Goal: Find specific page/section: Find specific page/section

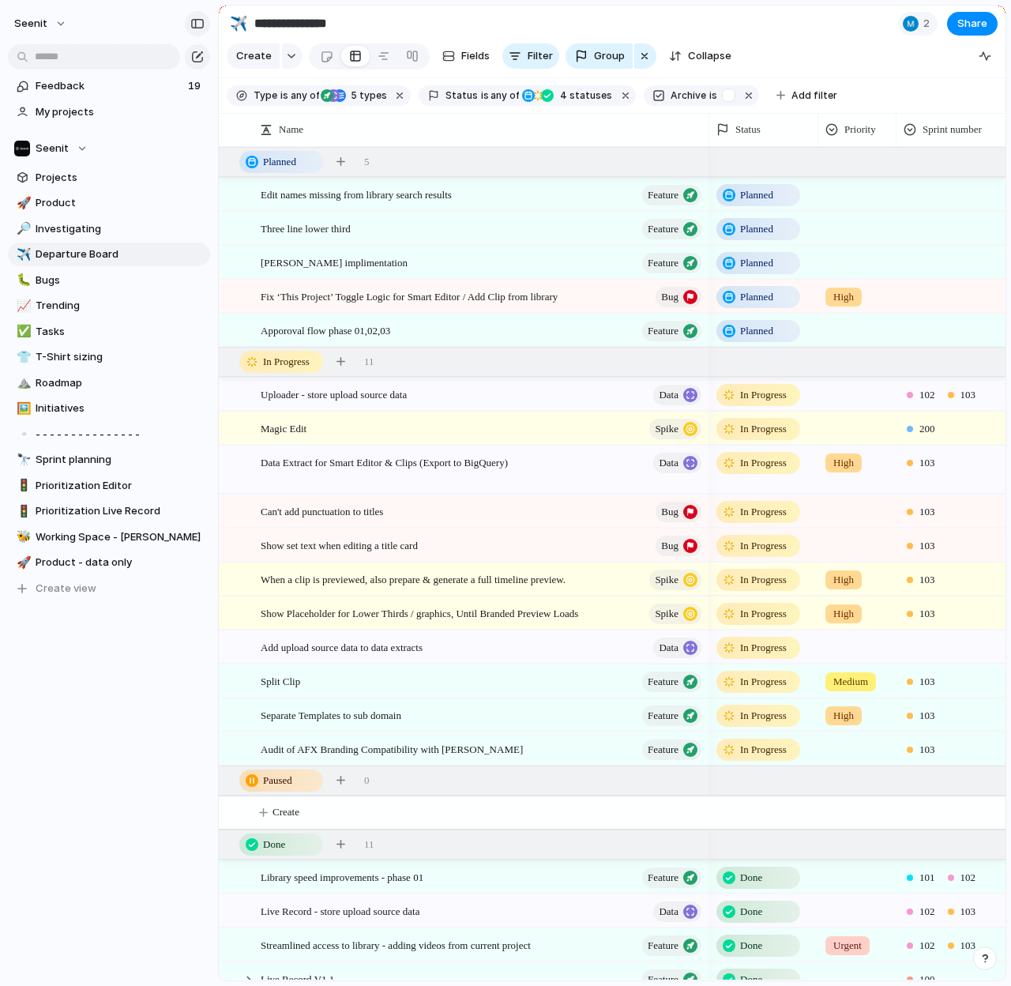
click at [201, 14] on button "button" at bounding box center [197, 23] width 25 height 25
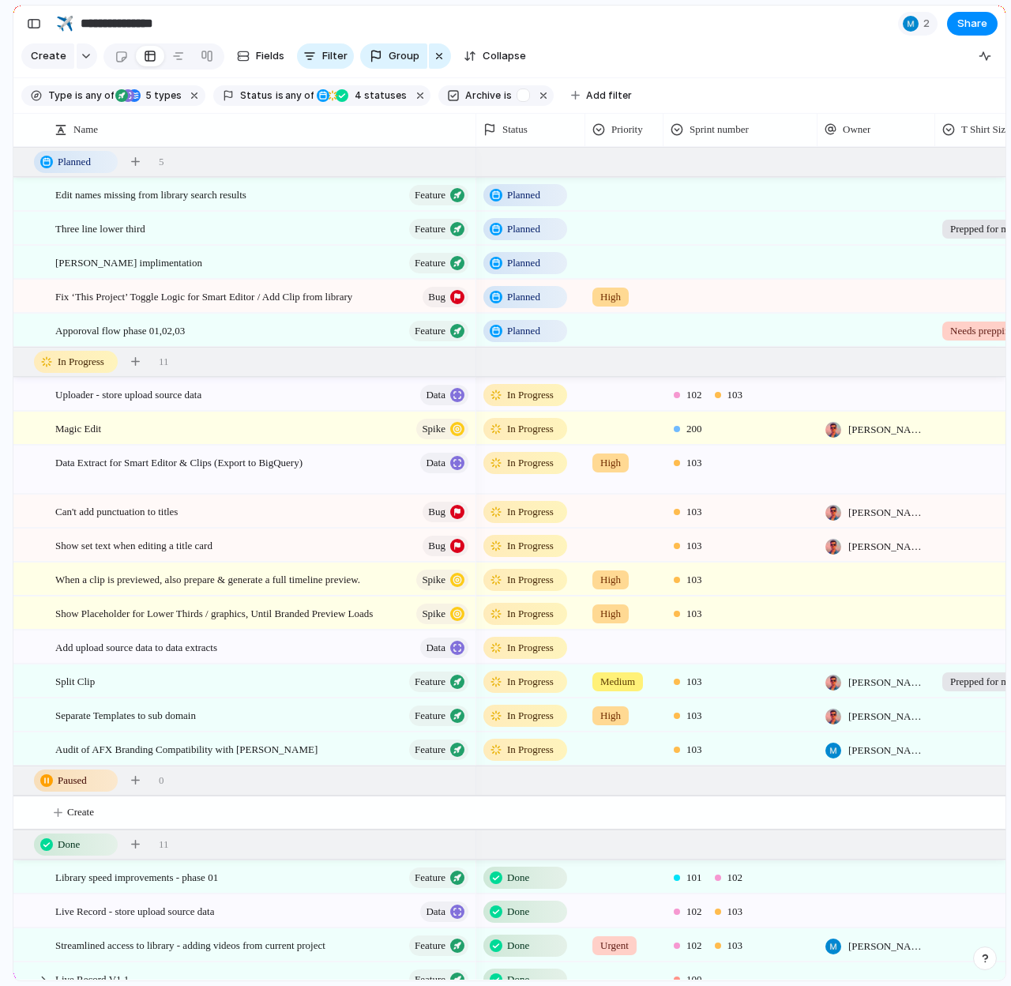
drag, startPoint x: 503, startPoint y: 132, endPoint x: 476, endPoint y: 137, distance: 28.2
click at [476, 137] on div at bounding box center [476, 129] width 8 height 33
